Goal: Task Accomplishment & Management: Manage account settings

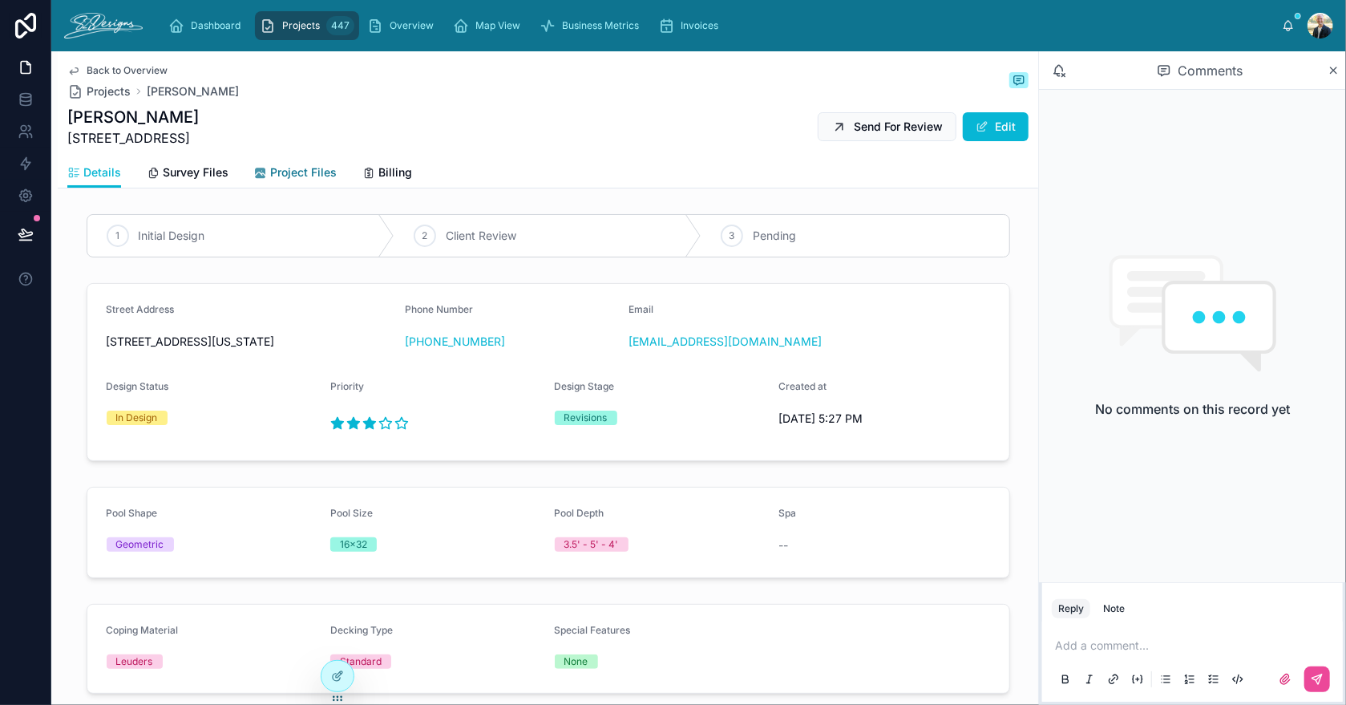
click at [267, 178] on div "Project Files" at bounding box center [295, 172] width 83 height 16
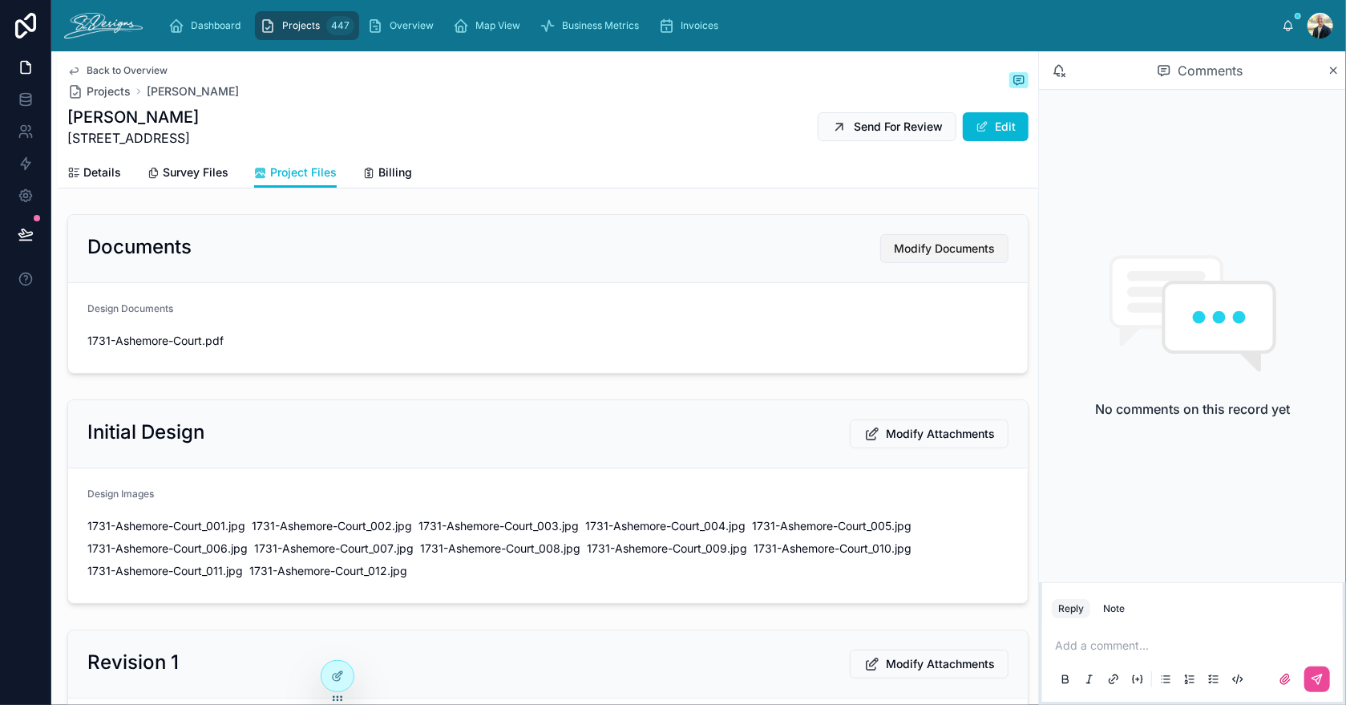
click at [940, 253] on span "Modify Documents" at bounding box center [944, 249] width 101 height 16
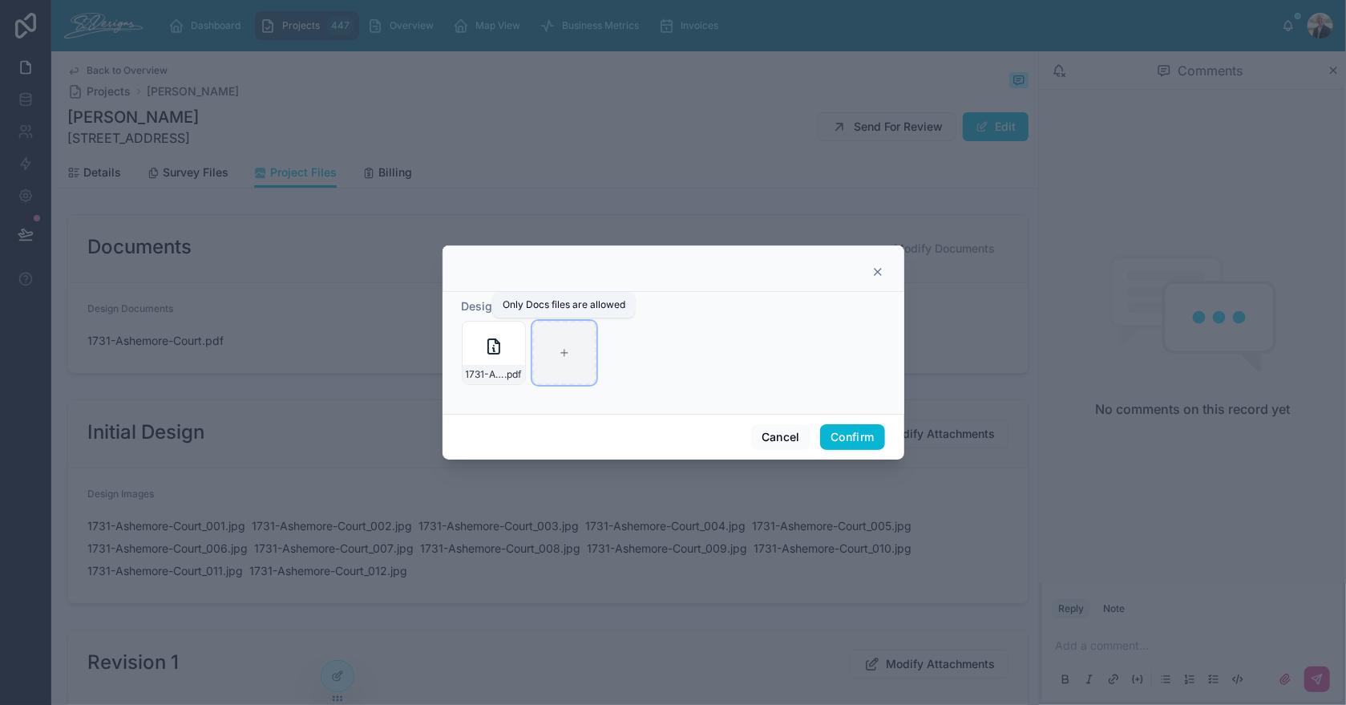
click at [576, 352] on div at bounding box center [564, 353] width 64 height 64
type input "**********"
click at [856, 427] on button "Confirm" at bounding box center [852, 437] width 64 height 26
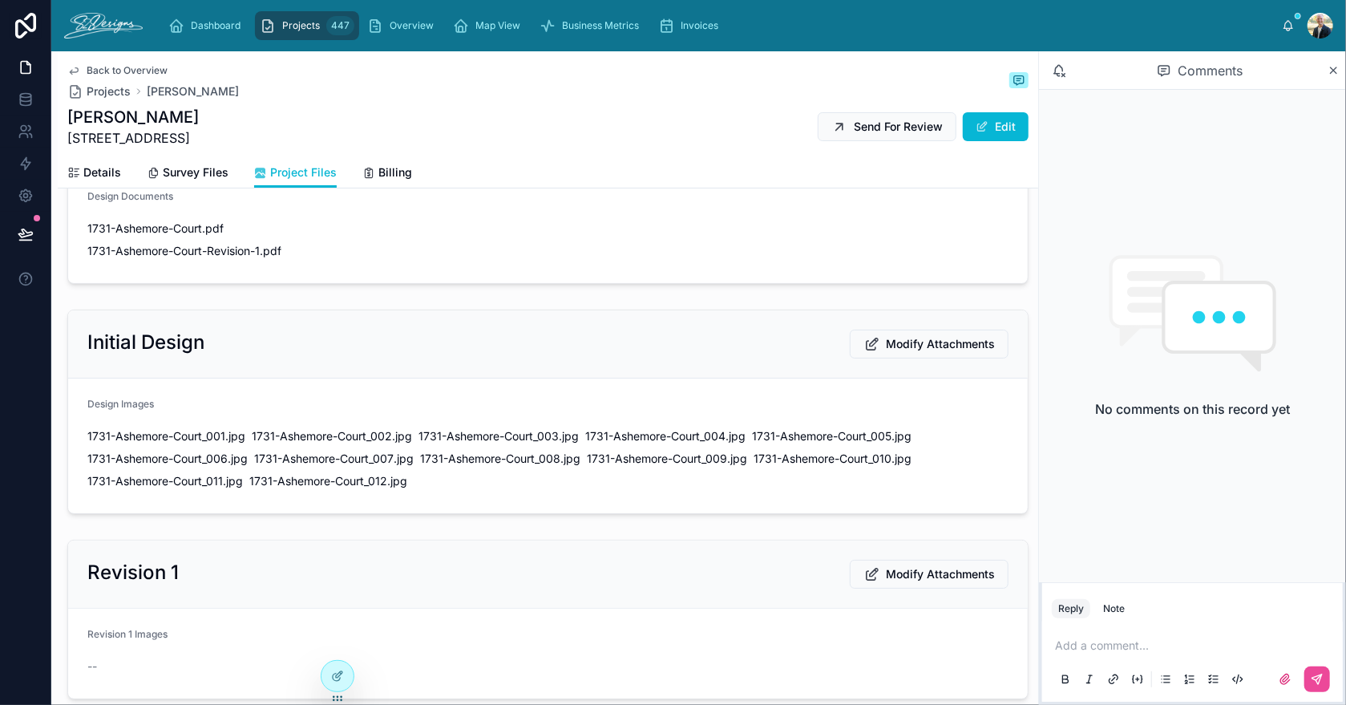
scroll to position [160, 0]
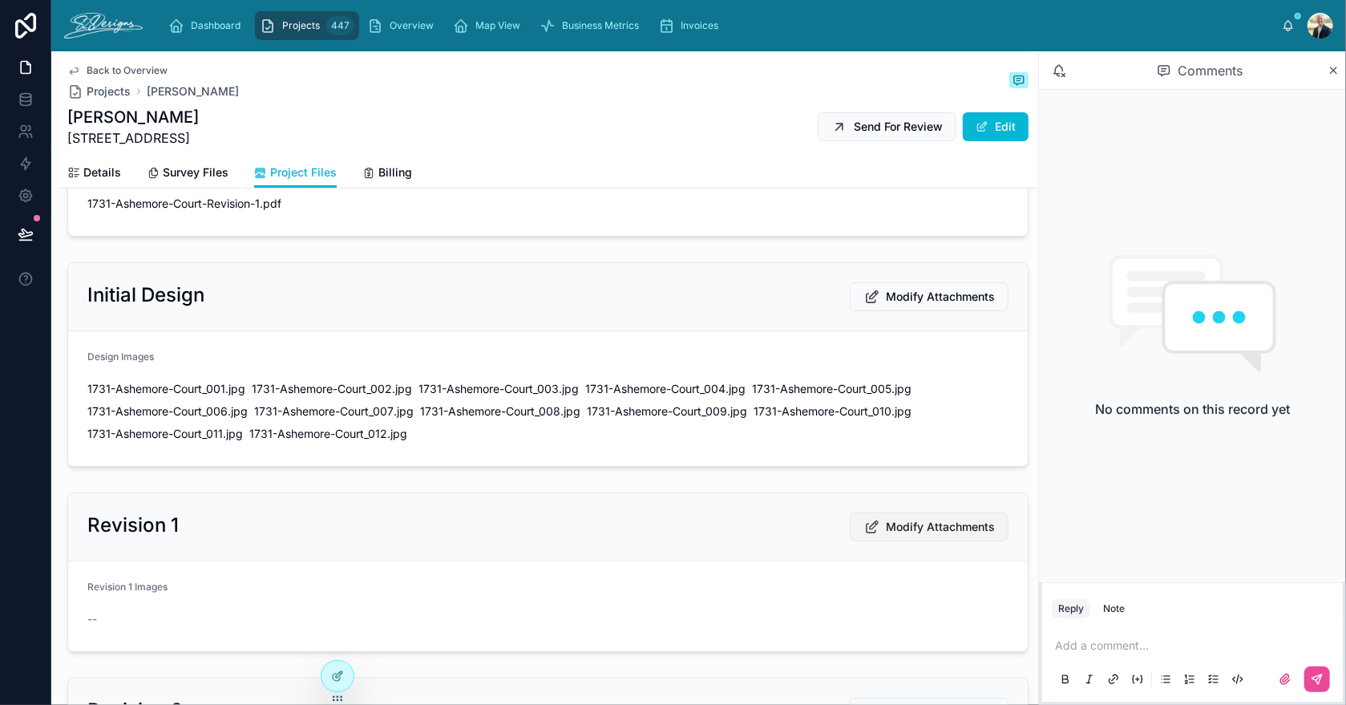
click at [916, 523] on span "Modify Attachments" at bounding box center [940, 527] width 109 height 16
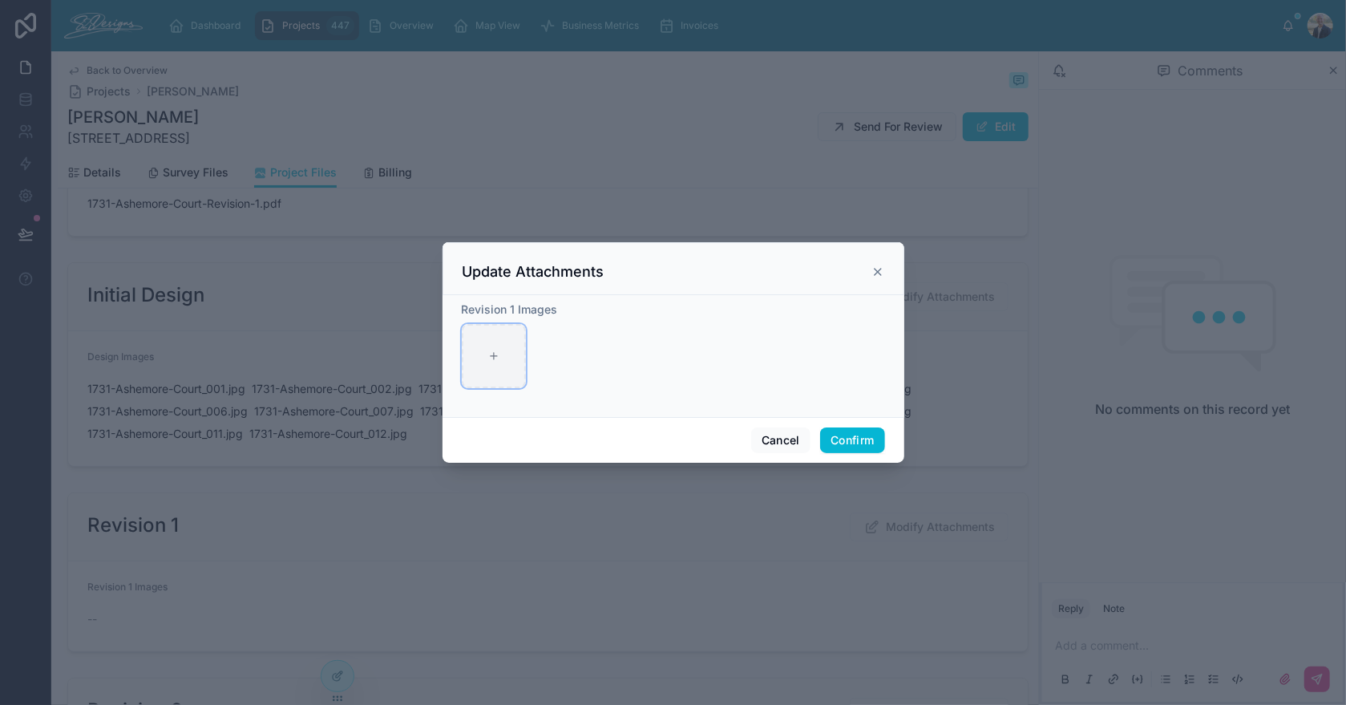
click at [486, 373] on div at bounding box center [494, 356] width 64 height 64
type input "**********"
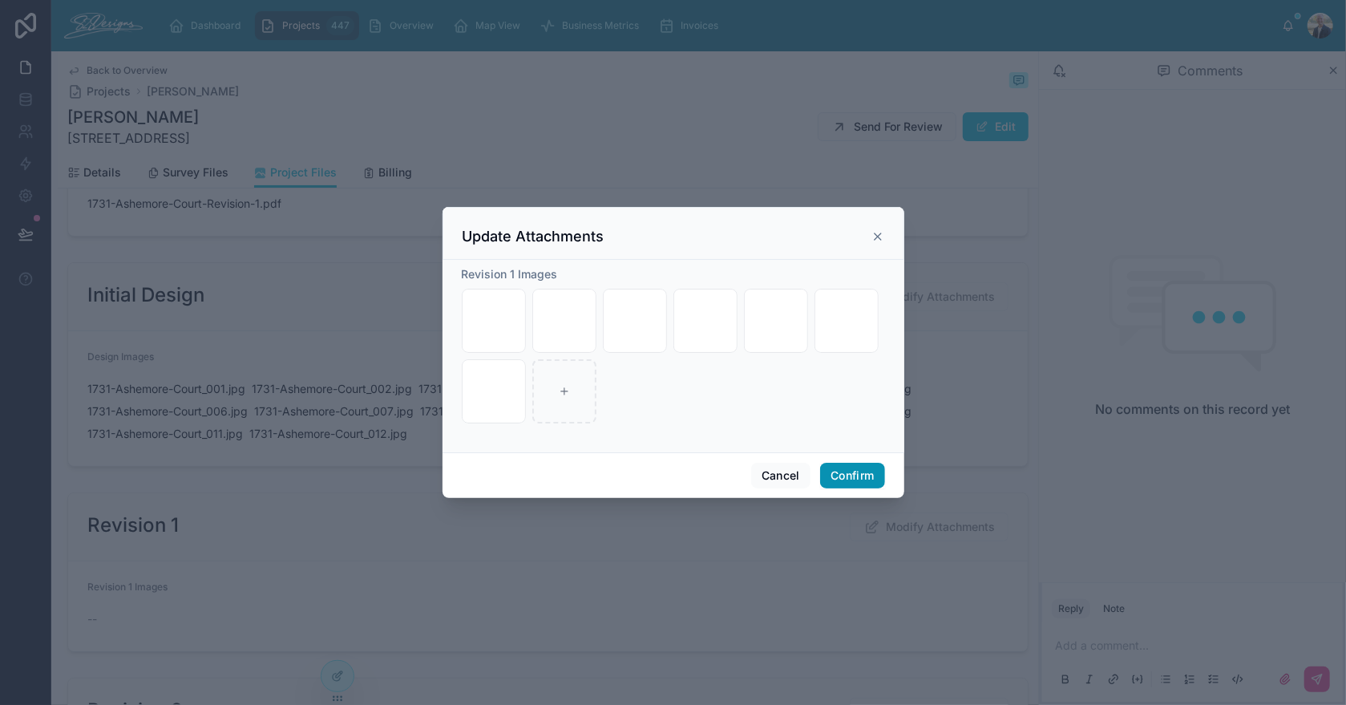
click at [836, 479] on button "Confirm" at bounding box center [852, 476] width 64 height 26
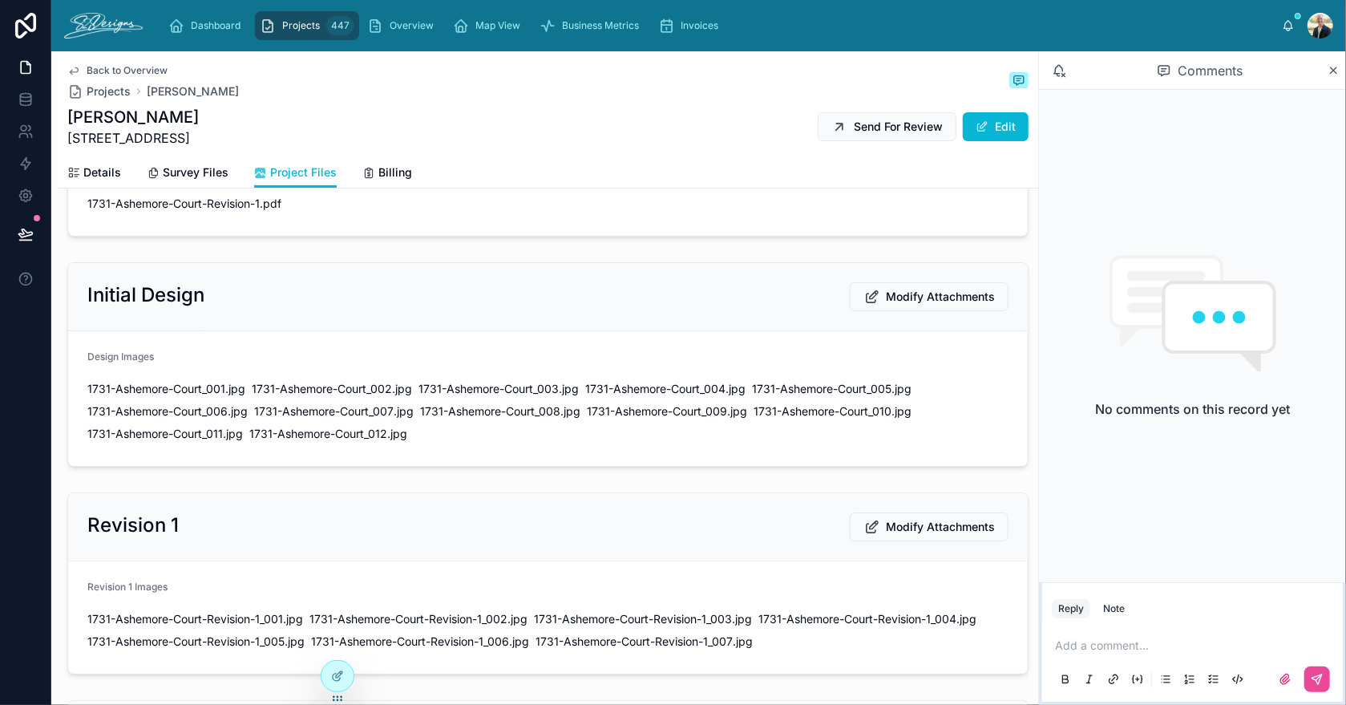
click at [1078, 647] on p at bounding box center [1195, 645] width 281 height 16
click at [1118, 612] on span "[EMAIL_ADDRESS][DOMAIN_NAME]" at bounding box center [1179, 619] width 193 height 16
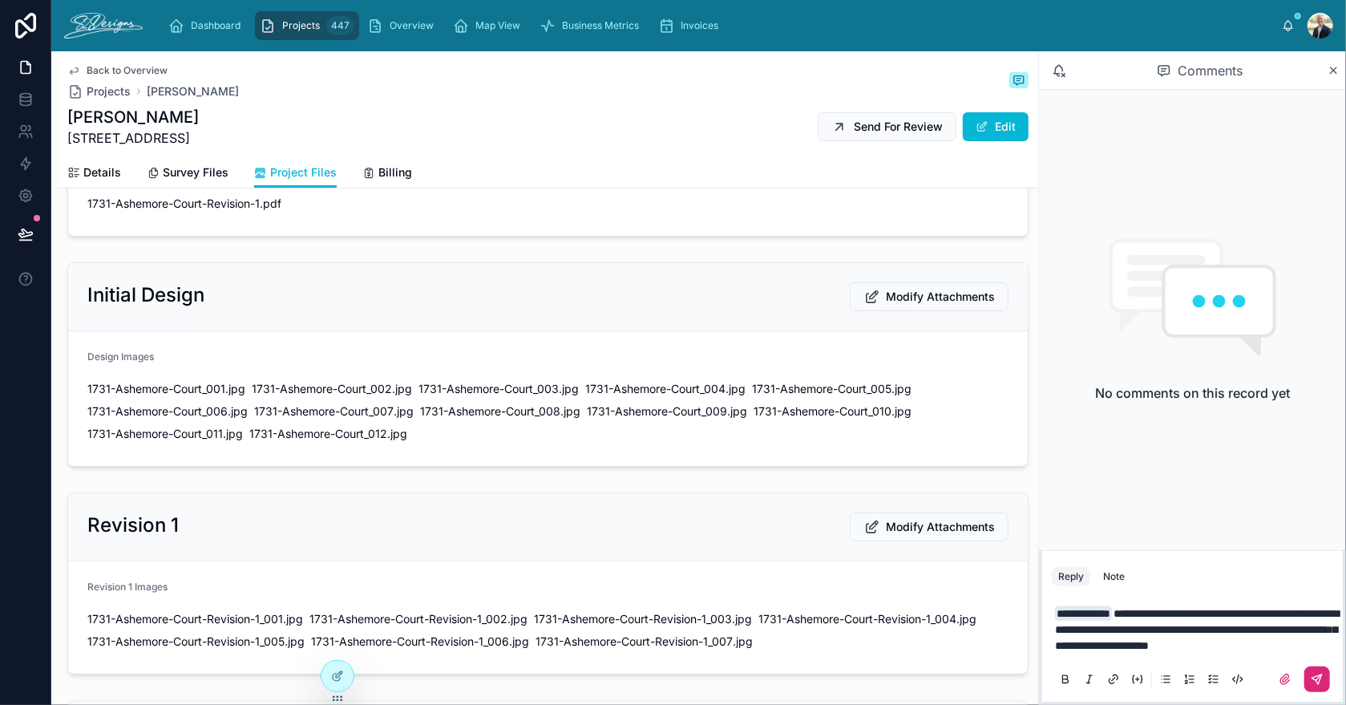
click at [1316, 681] on icon at bounding box center [1317, 679] width 13 height 13
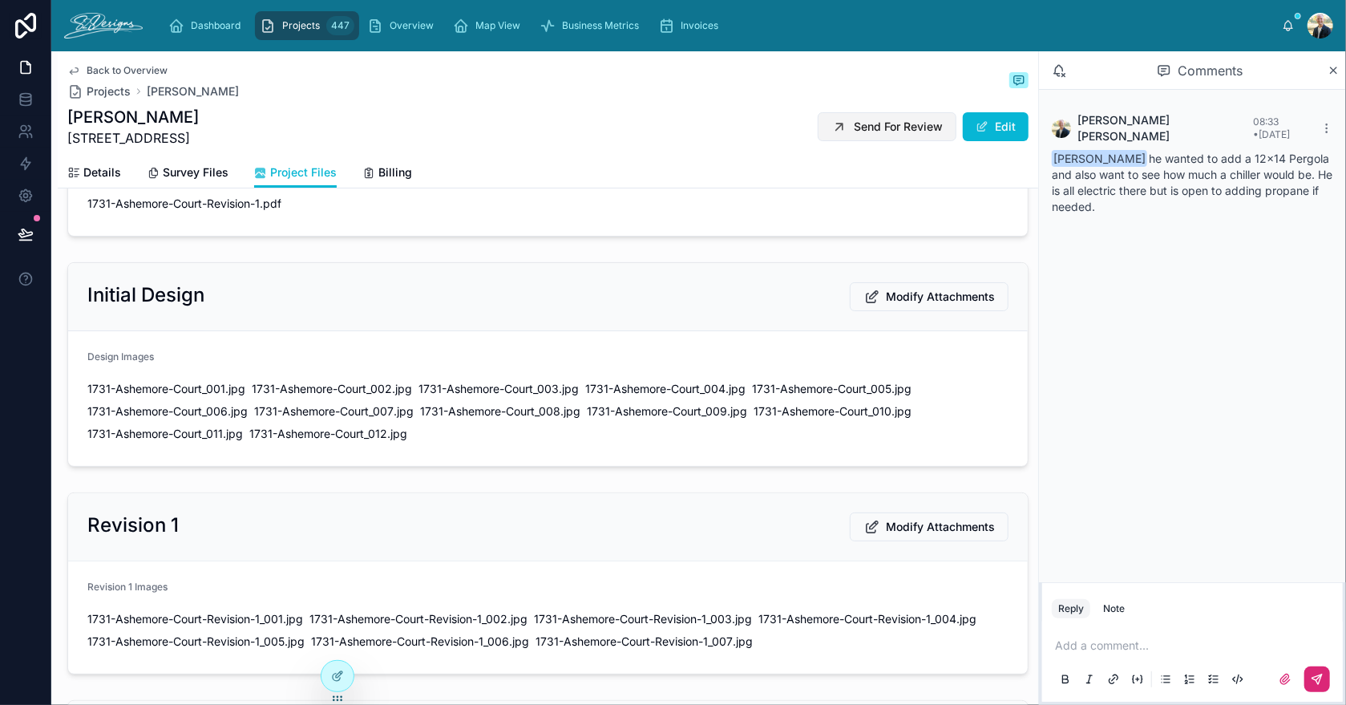
click at [888, 123] on span "Send For Review" at bounding box center [898, 127] width 89 height 16
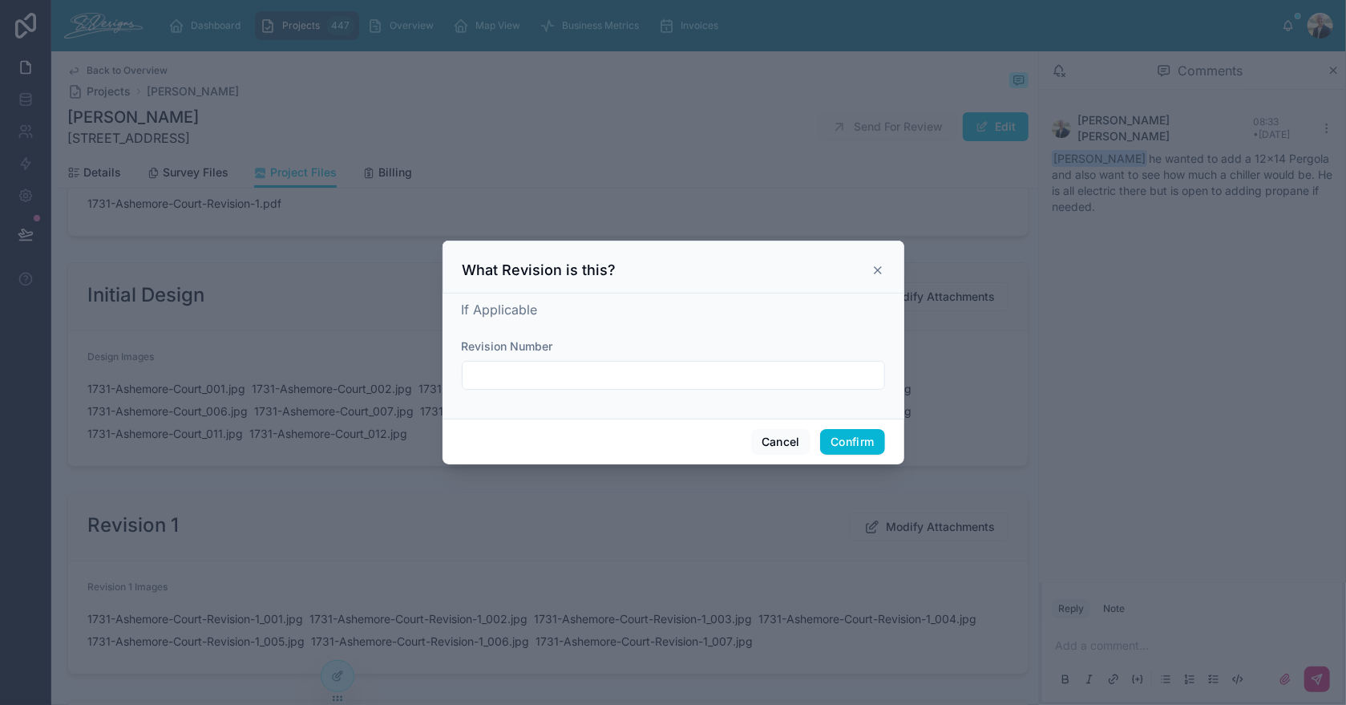
click at [569, 371] on input "text" at bounding box center [674, 375] width 422 height 22
type input "**********"
click at [649, 307] on div "If Applicable" at bounding box center [673, 309] width 423 height 19
click at [838, 439] on button "Confirm" at bounding box center [852, 442] width 64 height 26
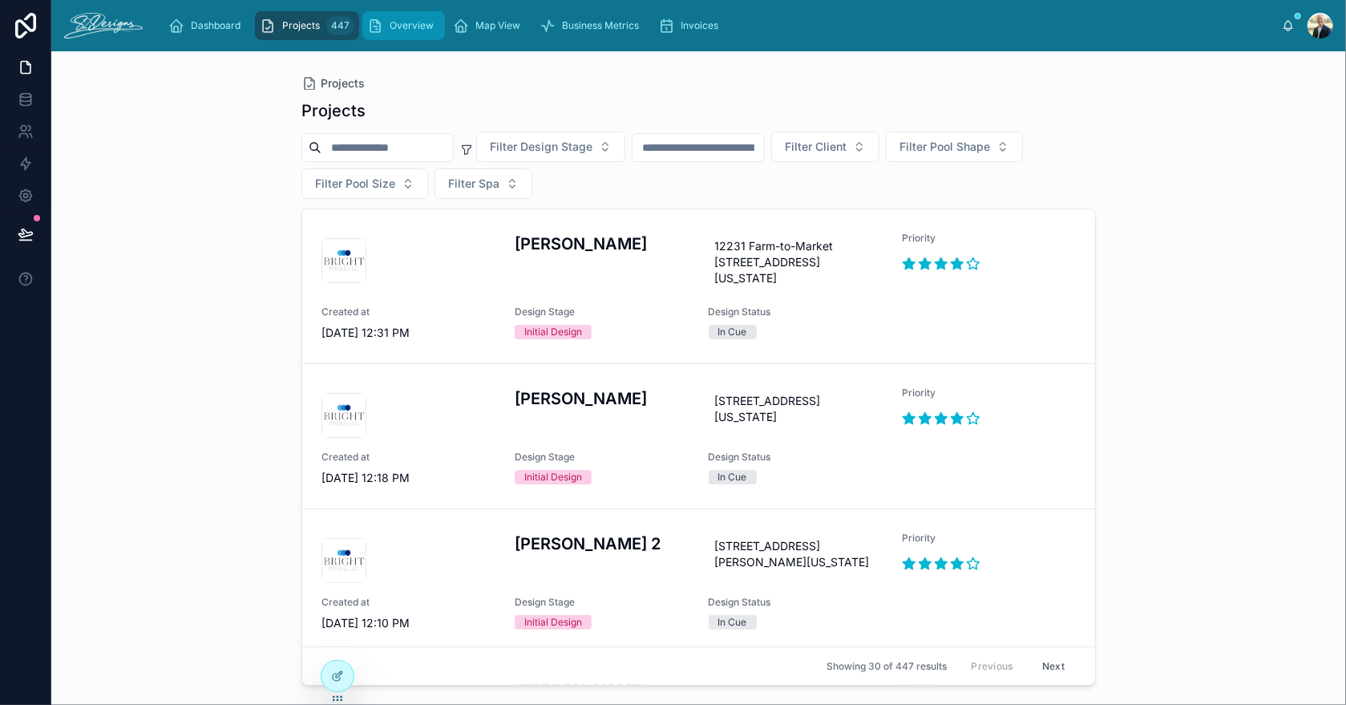
click at [410, 27] on span "Overview" at bounding box center [412, 25] width 44 height 13
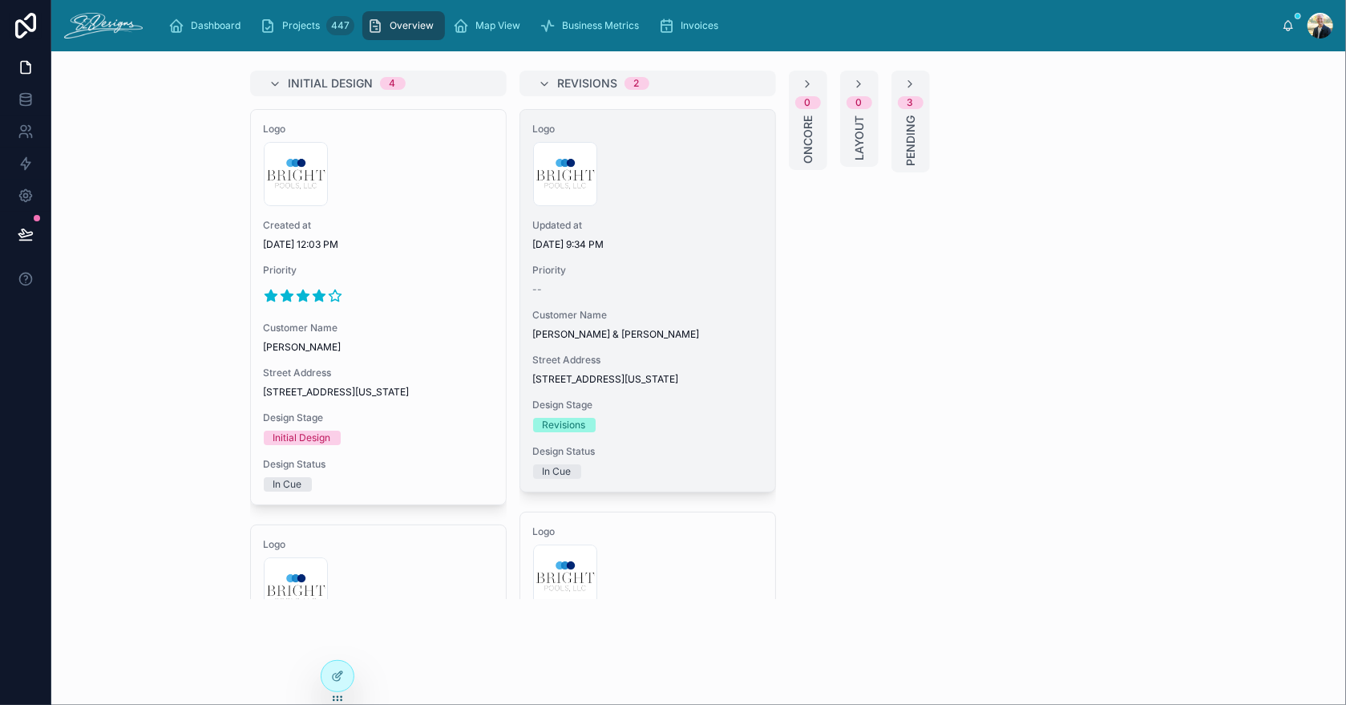
click at [688, 253] on div "Logo 300x300-logo .jpg Updated at [DATE] 9:34 PM Priority -- Customer Name [PER…" at bounding box center [647, 301] width 255 height 382
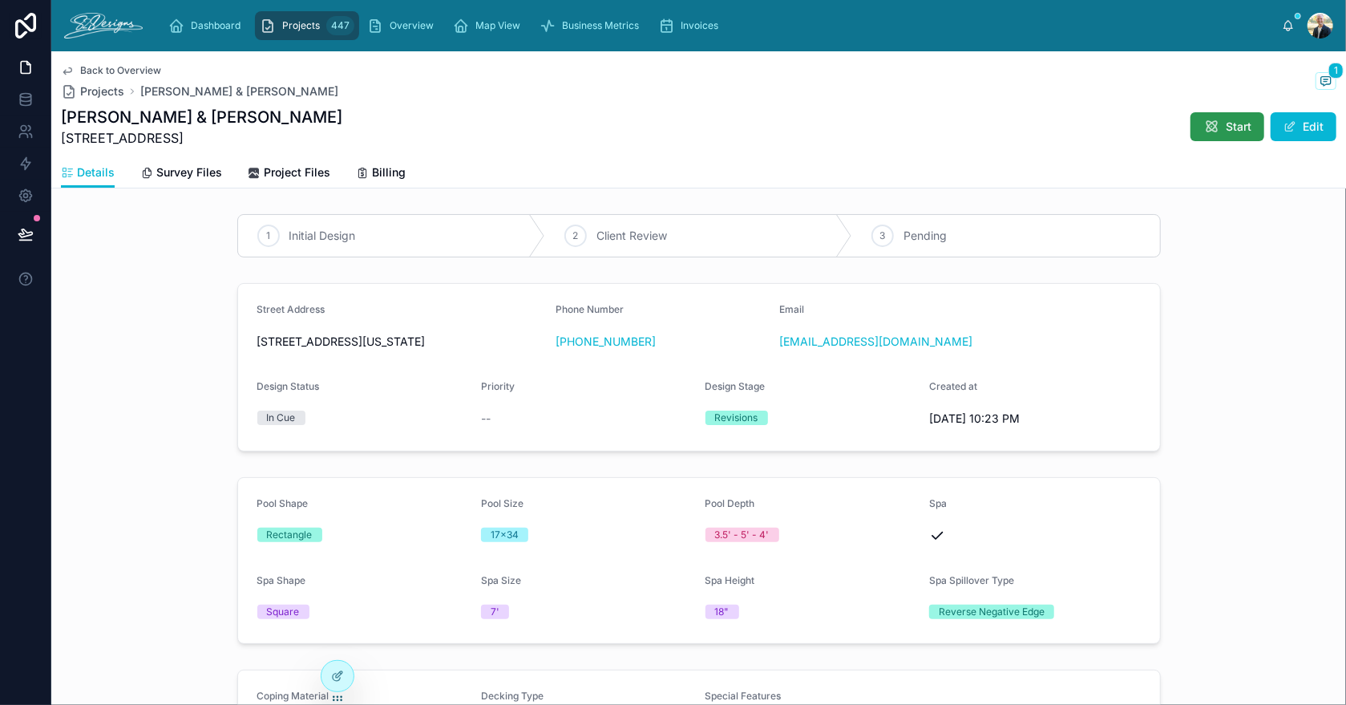
click at [1237, 132] on span "Start" at bounding box center [1239, 127] width 26 height 16
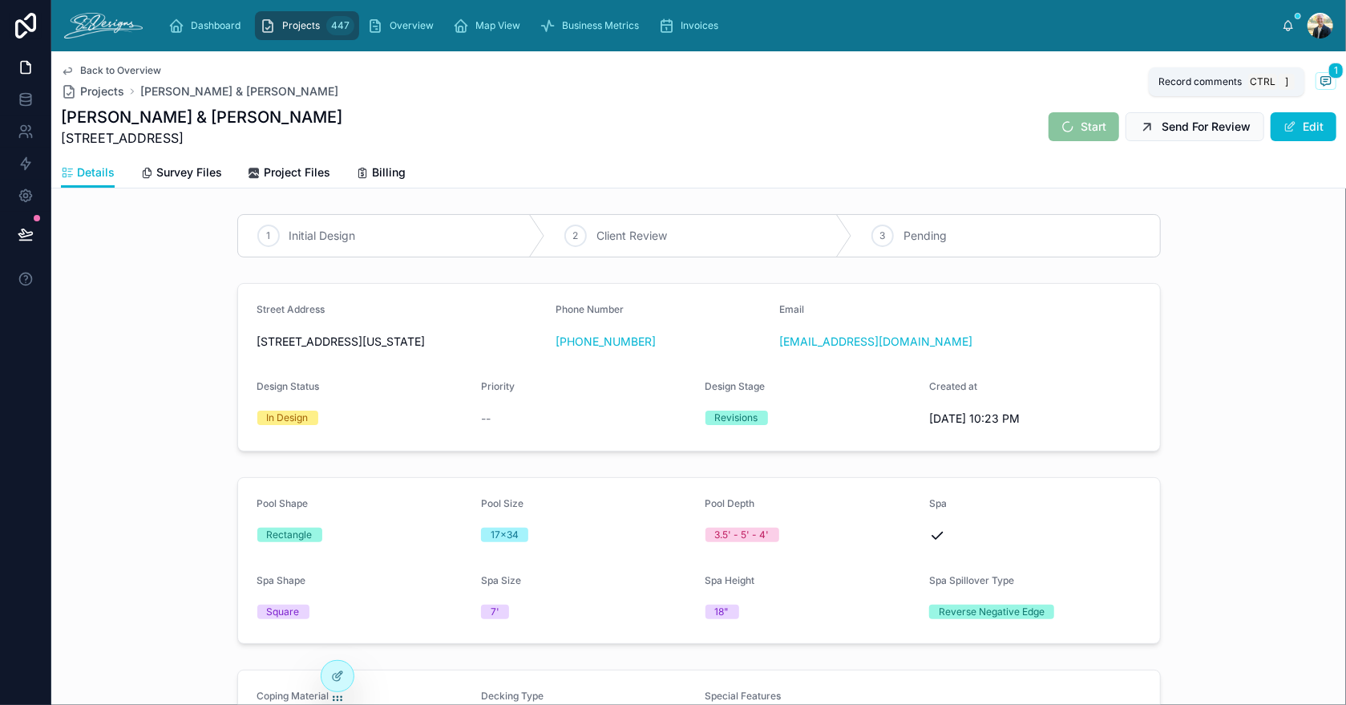
click at [1324, 81] on icon at bounding box center [1325, 81] width 3 height 0
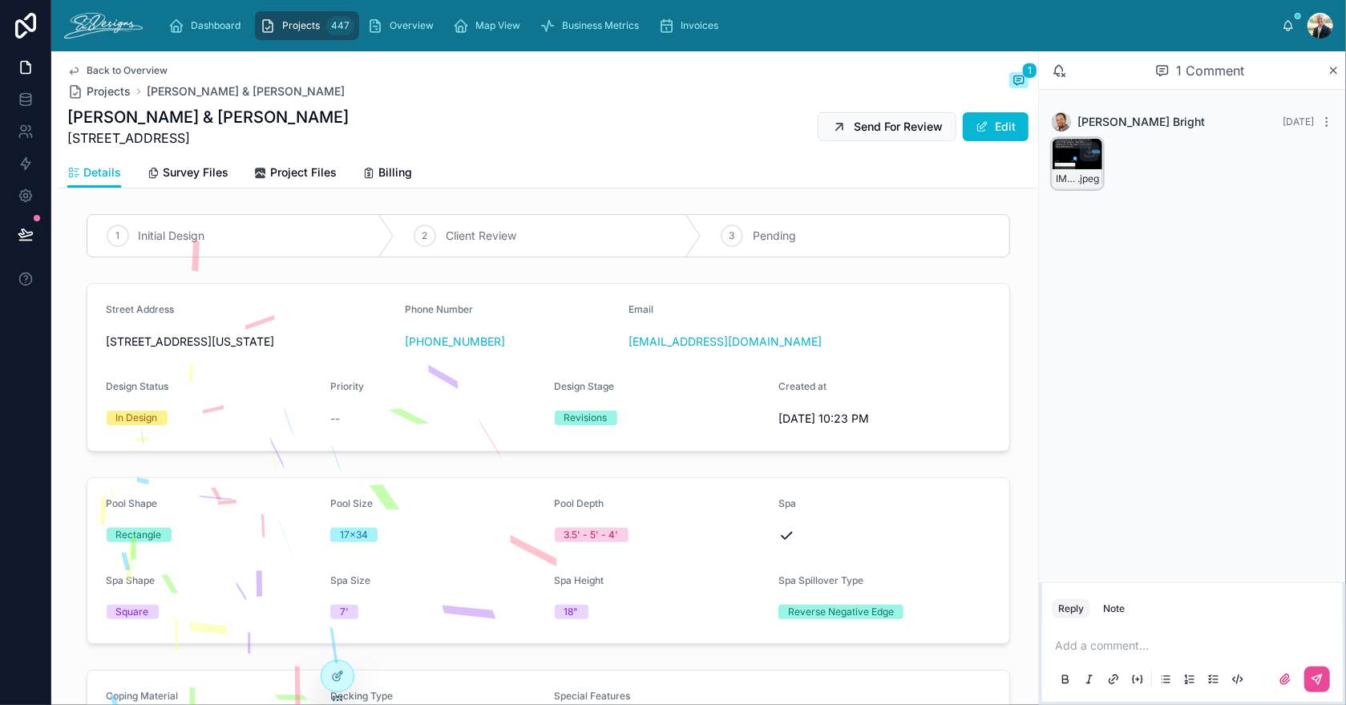
click at [1060, 160] on div "IMG_2937 .jpeg" at bounding box center [1077, 163] width 51 height 51
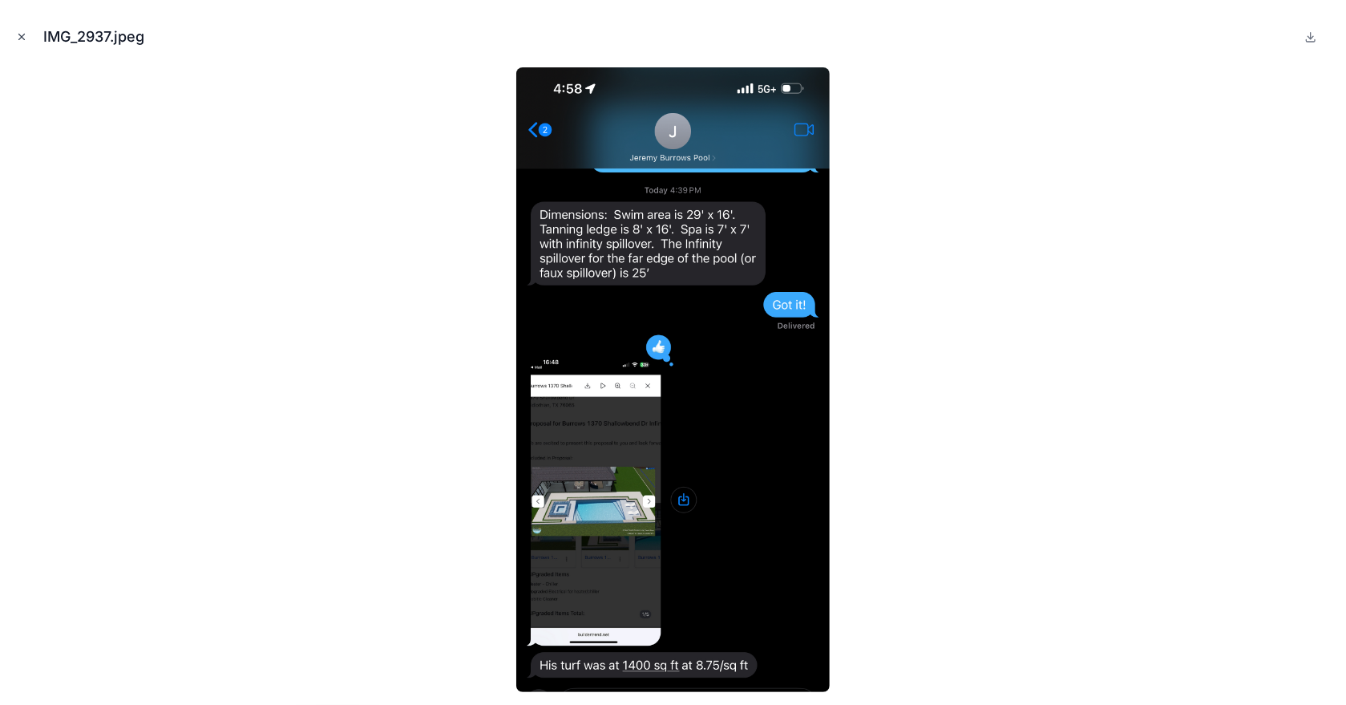
click at [19, 35] on icon "Close modal" at bounding box center [22, 37] width 6 height 6
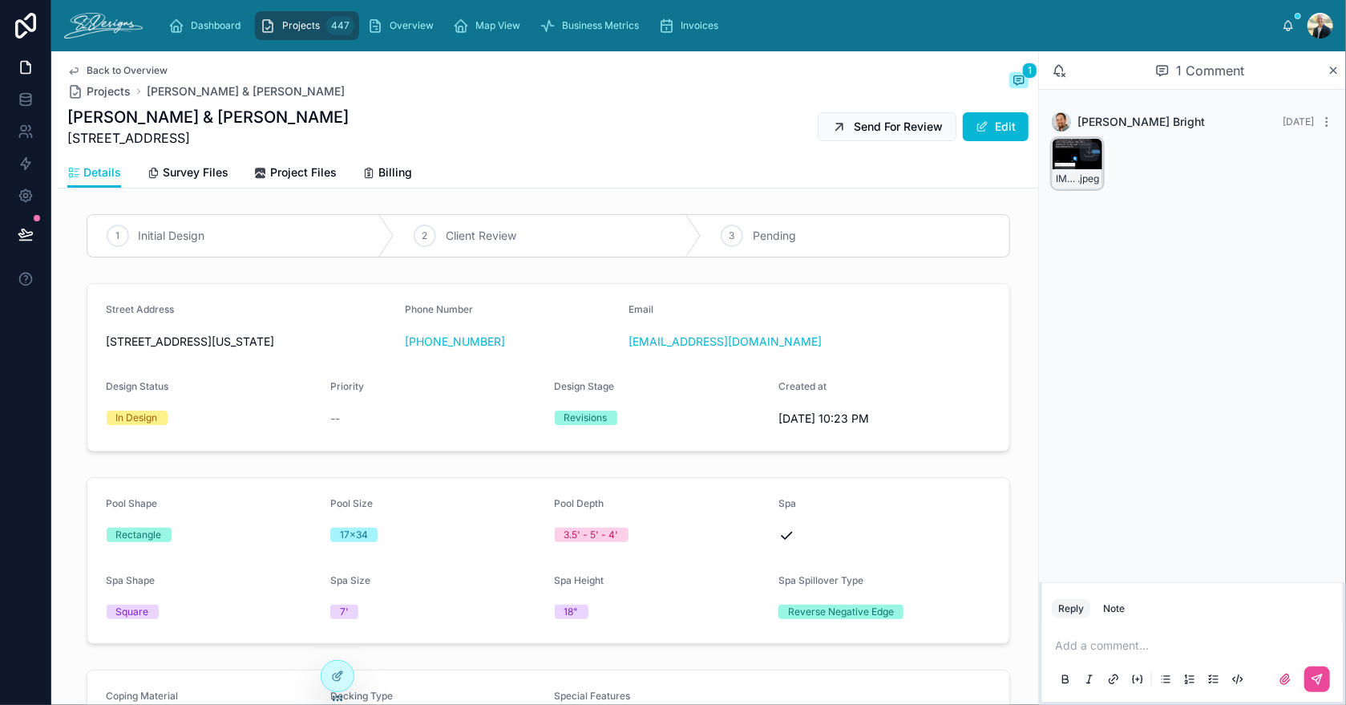
click at [1066, 161] on div "IMG_2937 .jpeg" at bounding box center [1077, 163] width 51 height 51
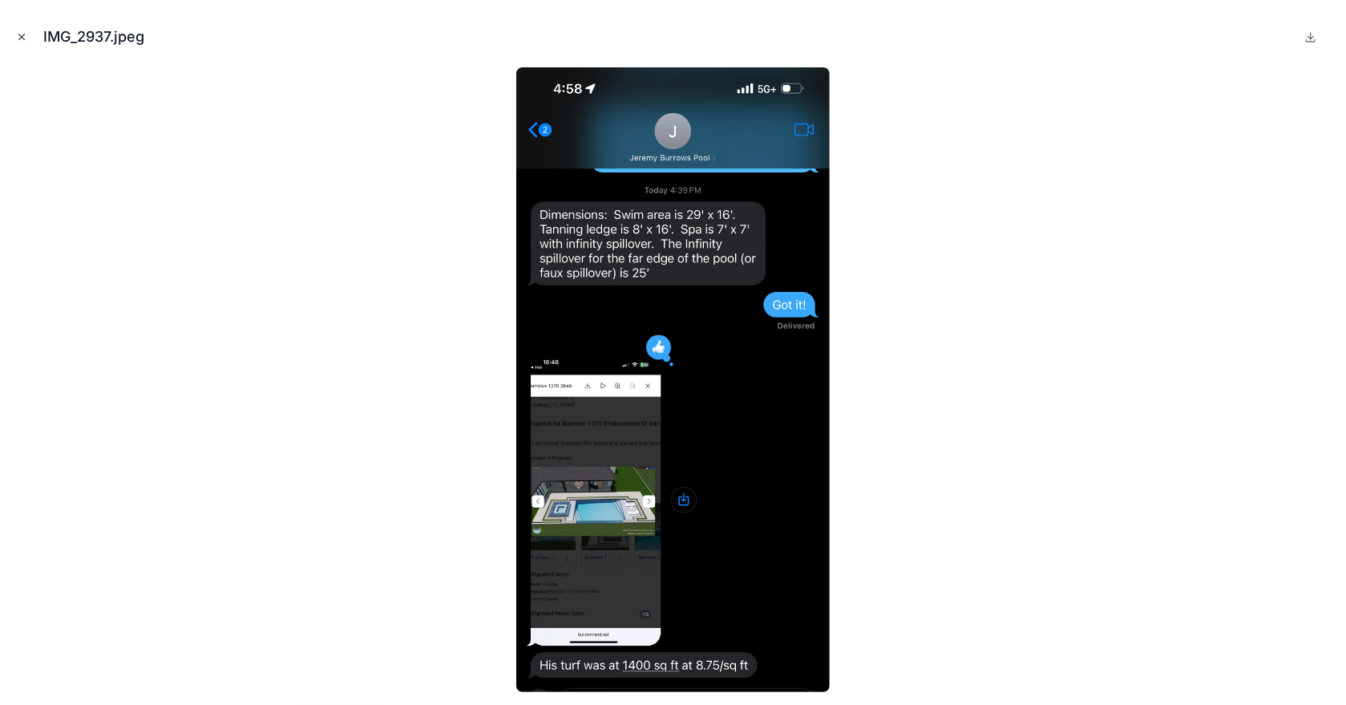
click at [18, 32] on icon "Close modal" at bounding box center [21, 36] width 11 height 11
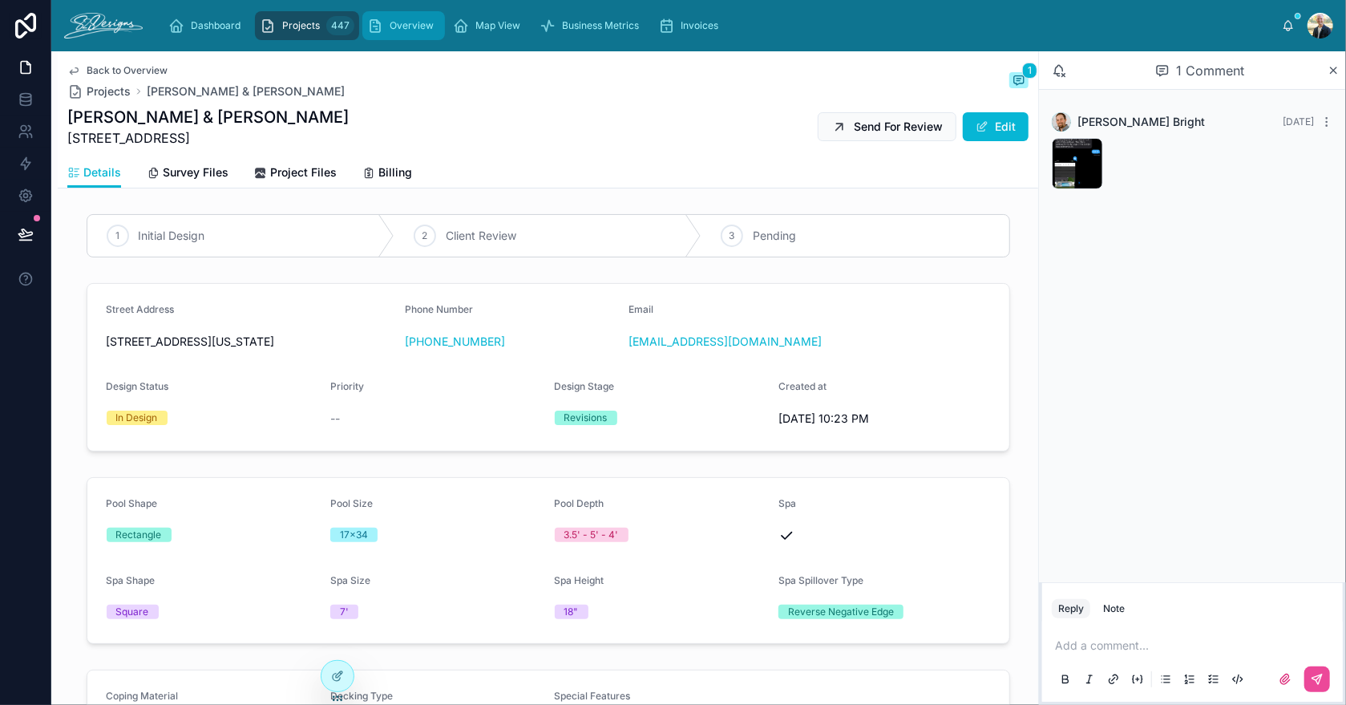
click at [419, 22] on span "Overview" at bounding box center [412, 25] width 44 height 13
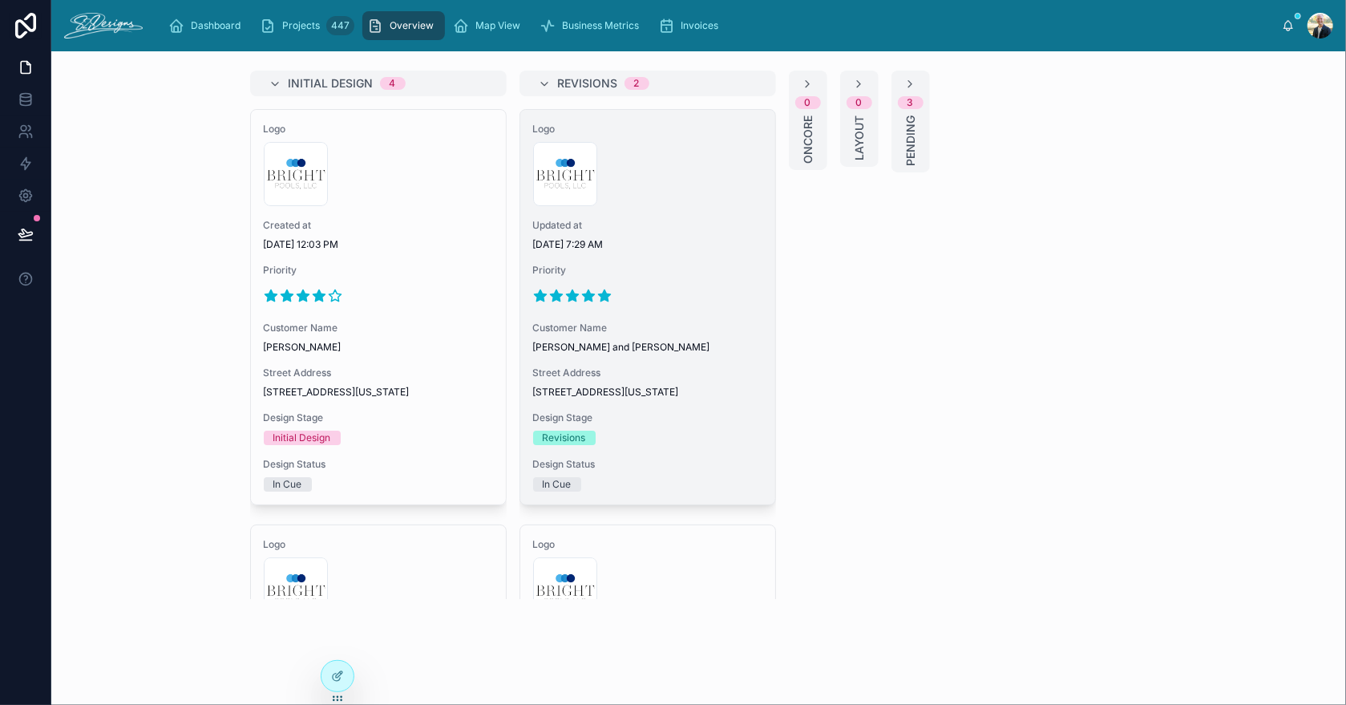
click at [658, 254] on div "Logo 300x300-logo .jpg Updated at [DATE] 7:29 AM Priority Customer Name [PERSON…" at bounding box center [647, 307] width 255 height 394
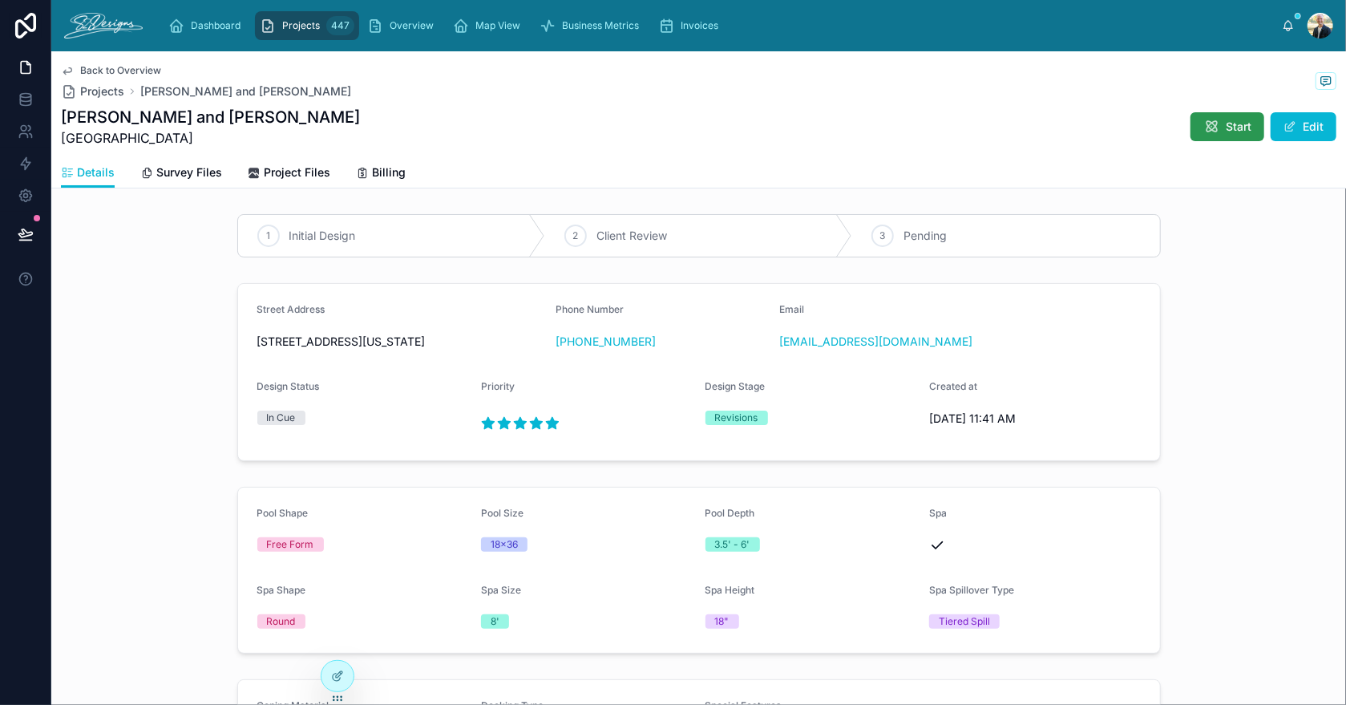
click at [1226, 127] on span "Start" at bounding box center [1239, 127] width 26 height 16
